Goal: Check status: Check status

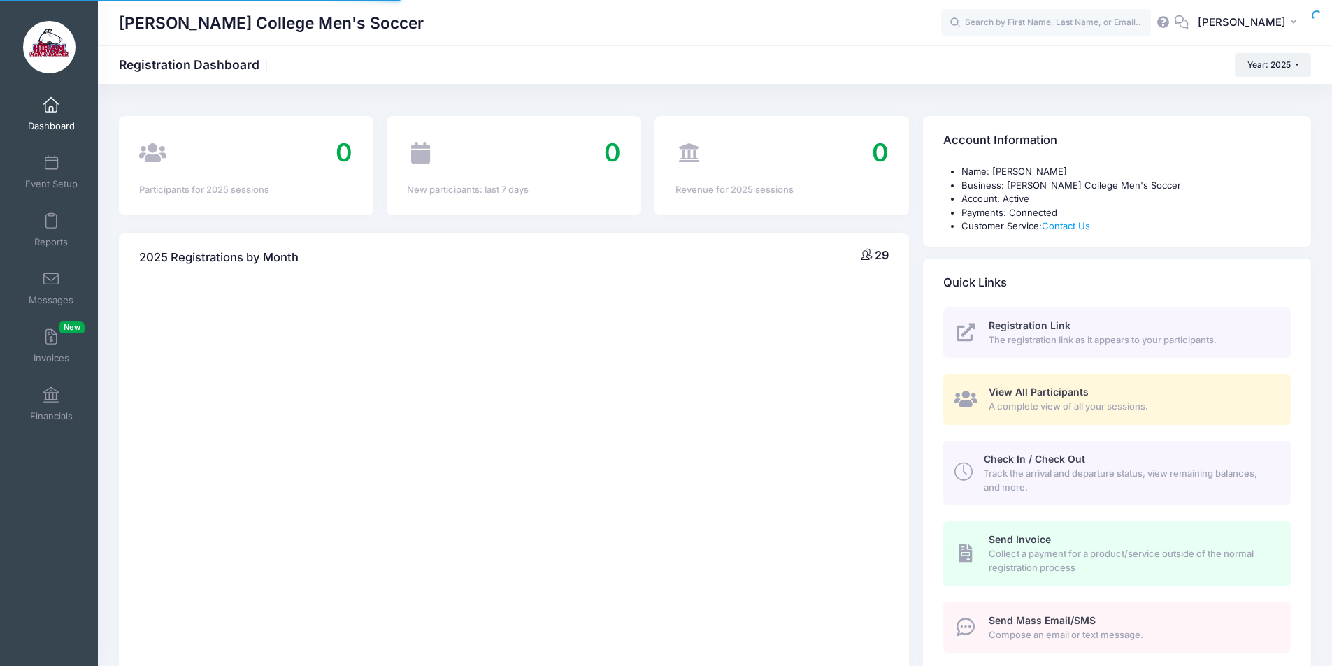
select select
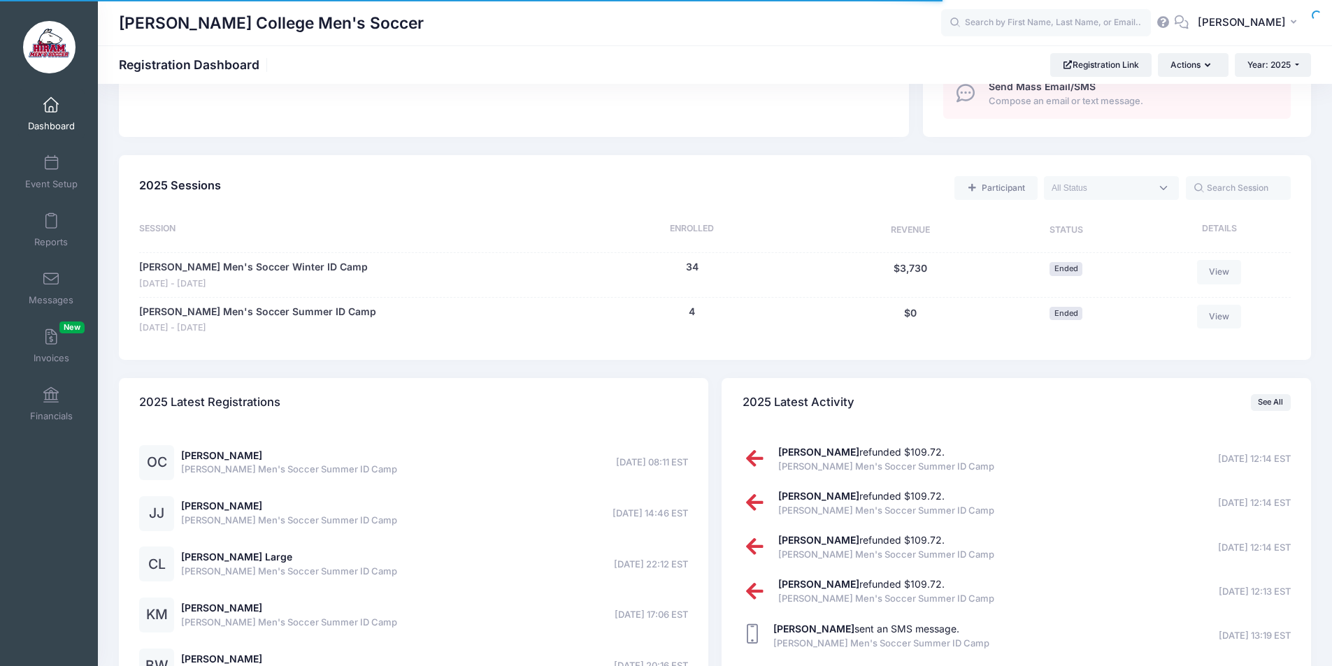
scroll to position [559, 0]
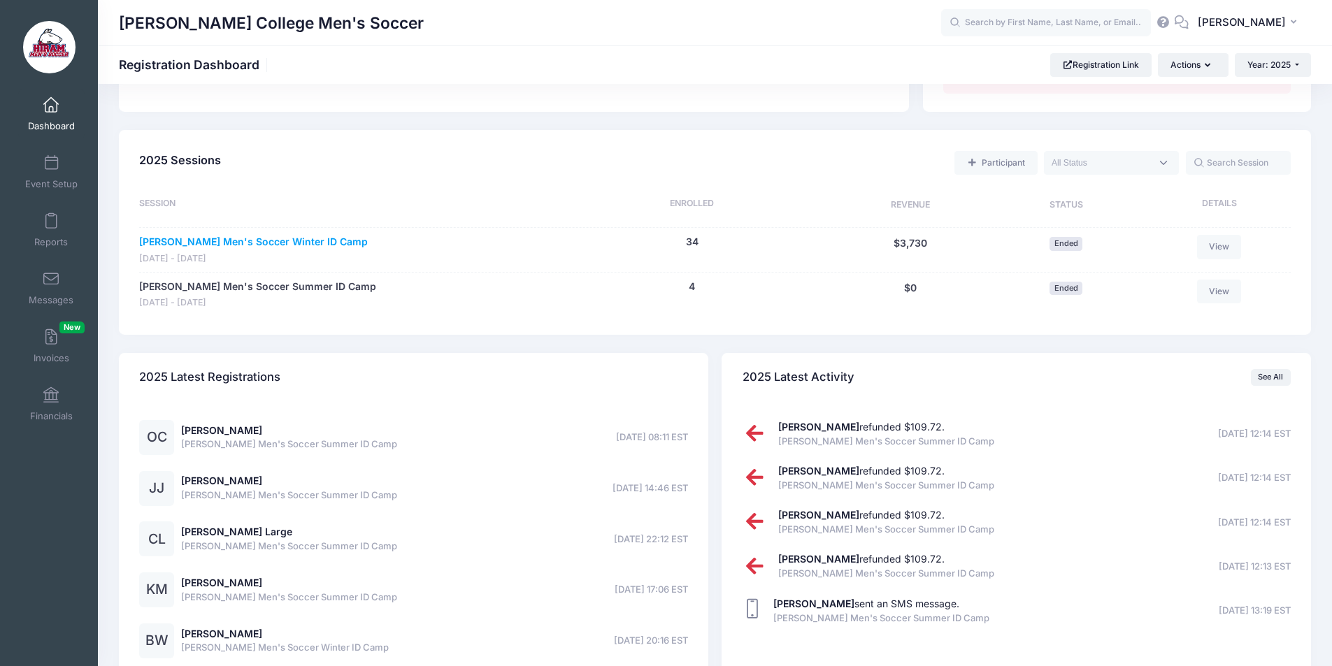
click at [296, 241] on link "Hiram Men's Soccer Winter ID Camp" at bounding box center [253, 242] width 229 height 15
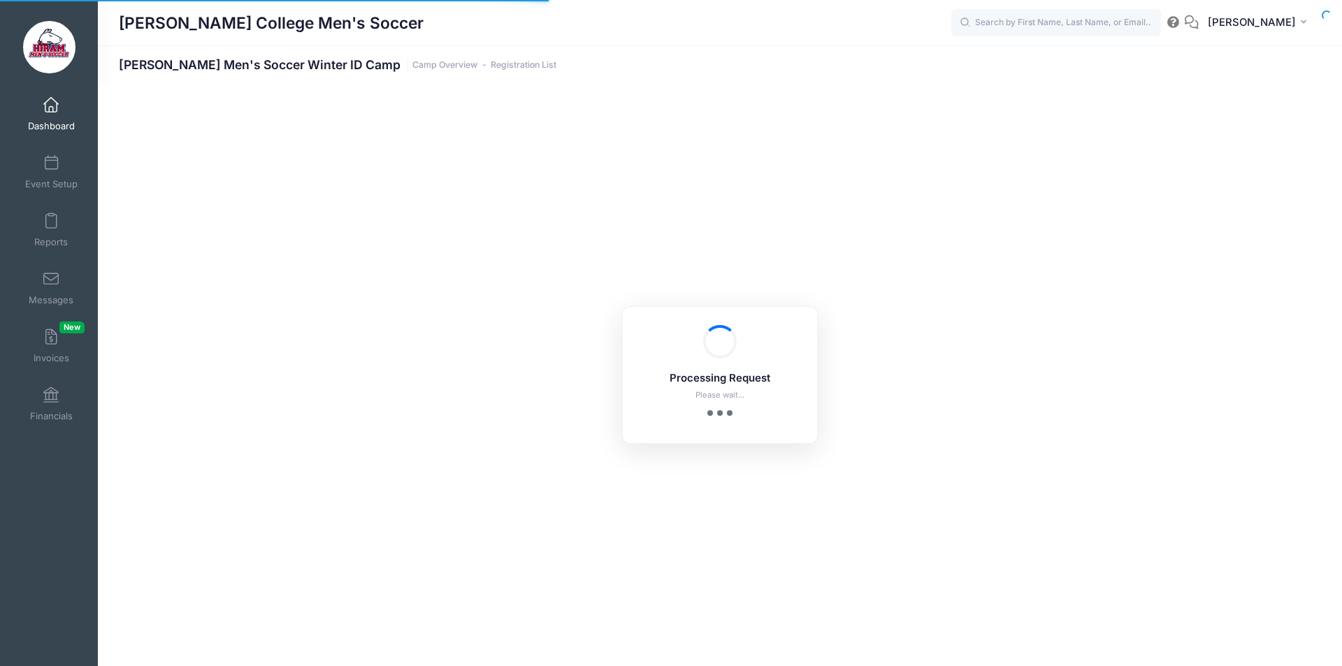
select select "10"
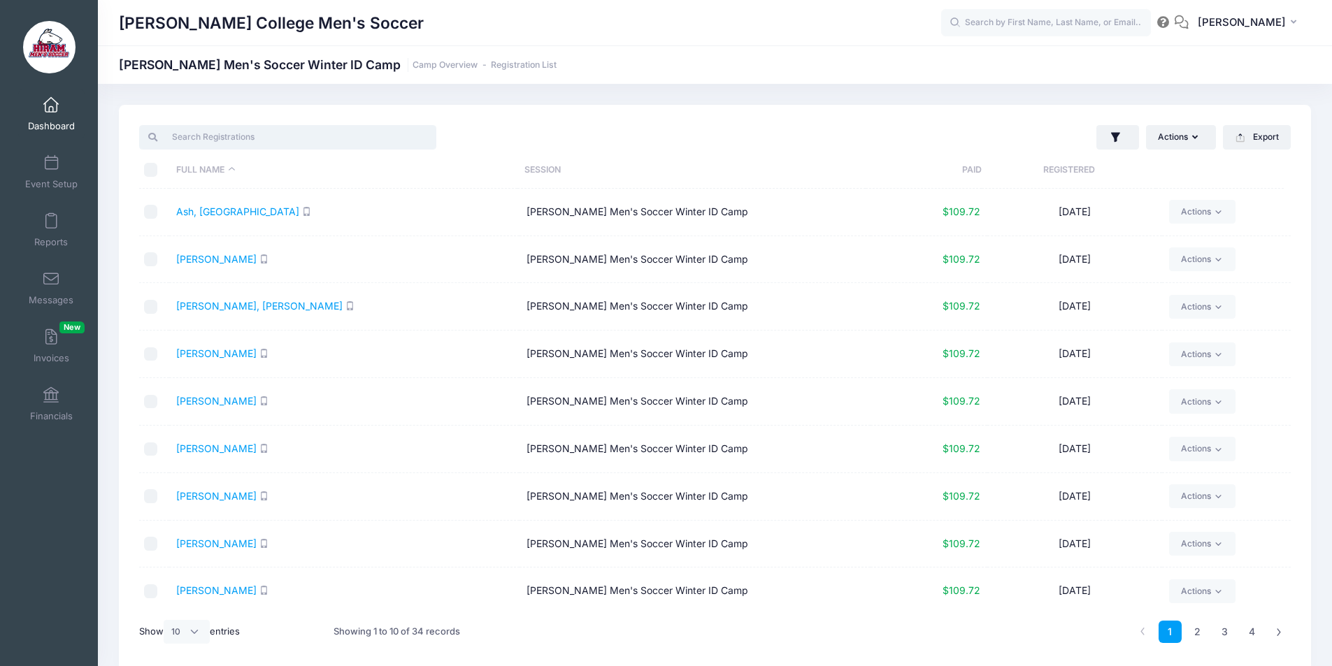
click at [217, 143] on input "search" at bounding box center [287, 137] width 297 height 24
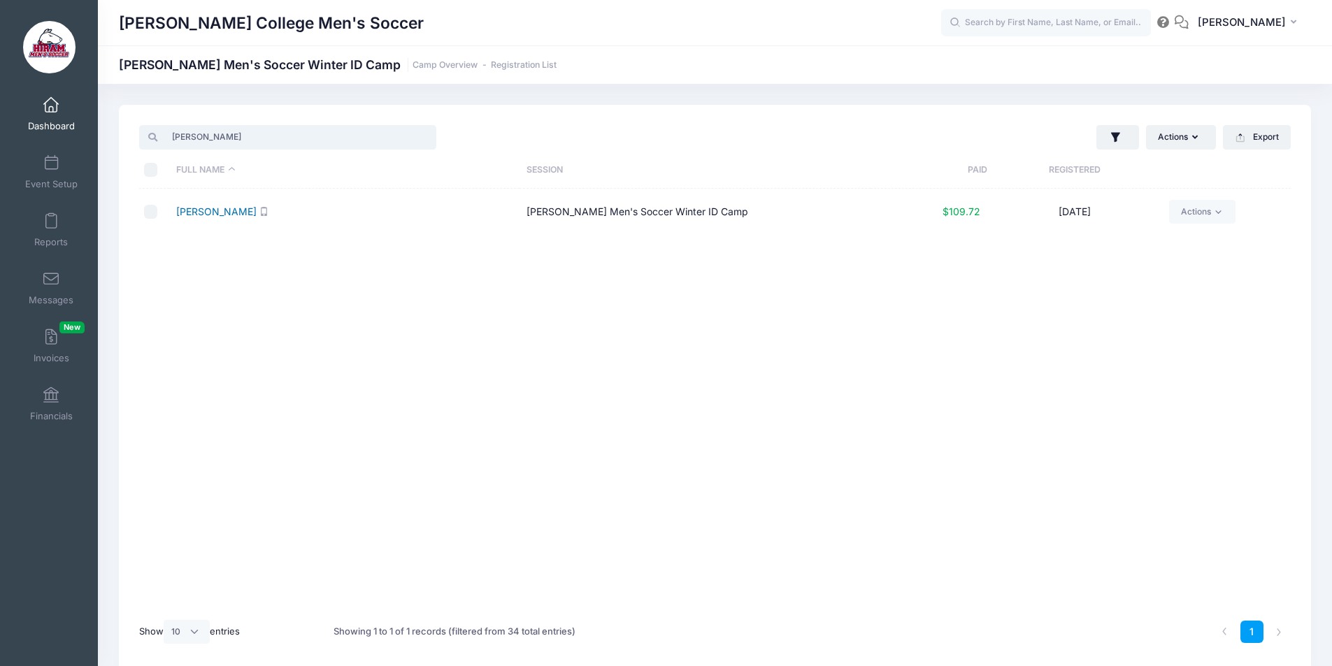
type input "wagner"
click at [212, 213] on link "Wagner, Barry" at bounding box center [216, 212] width 80 height 12
